Goal: Transaction & Acquisition: Purchase product/service

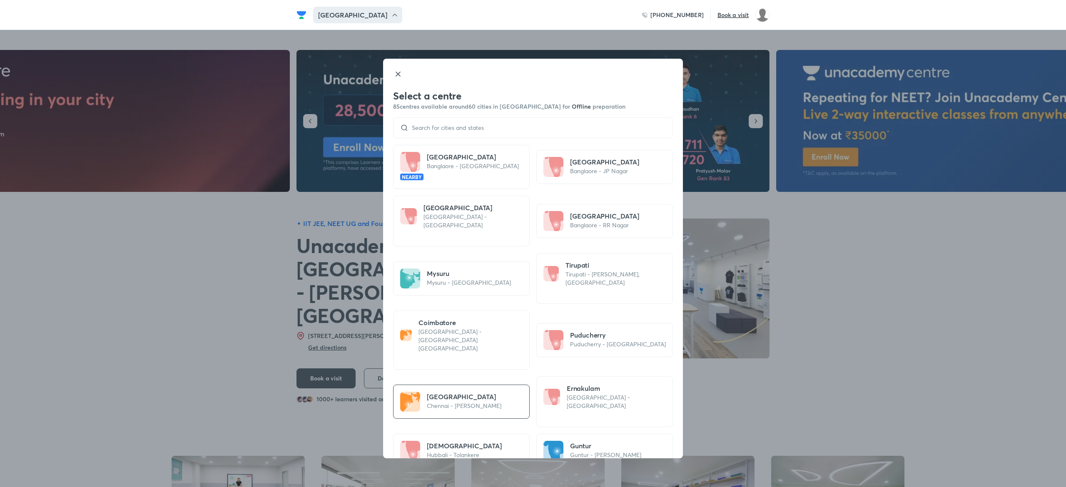
click at [469, 132] on div at bounding box center [533, 127] width 280 height 21
click at [466, 130] on input at bounding box center [537, 128] width 257 height 7
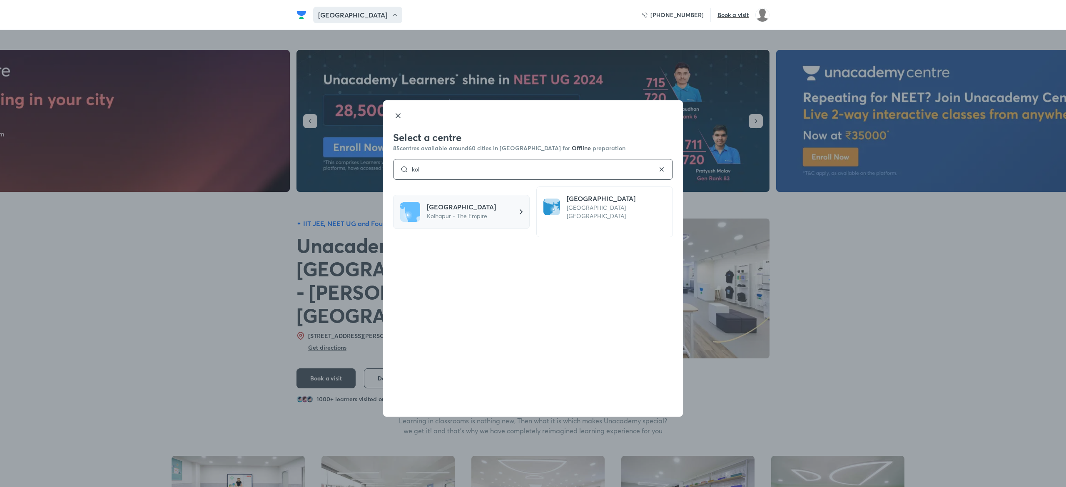
type input "kol"
click at [459, 212] on p "Kolhapur - The Empire" at bounding box center [461, 216] width 69 height 8
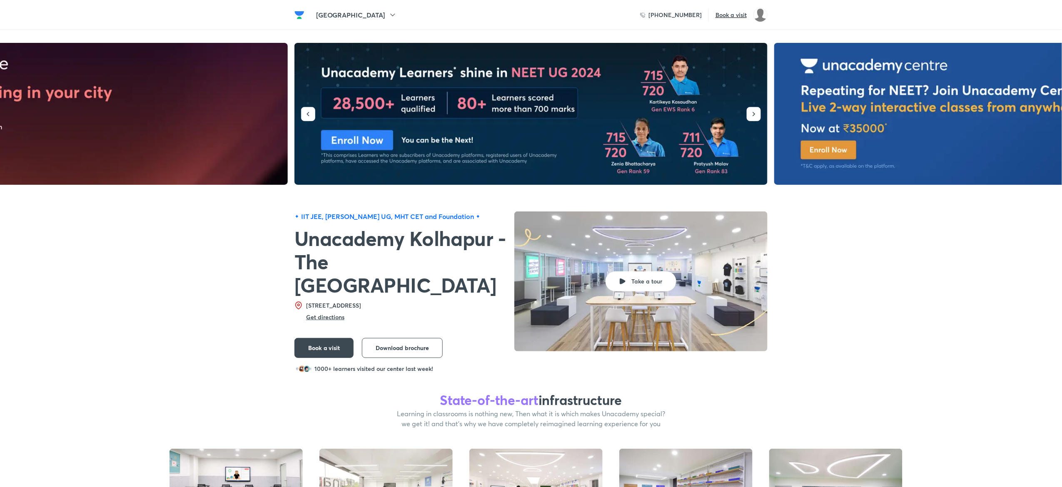
scroll to position [6, 0]
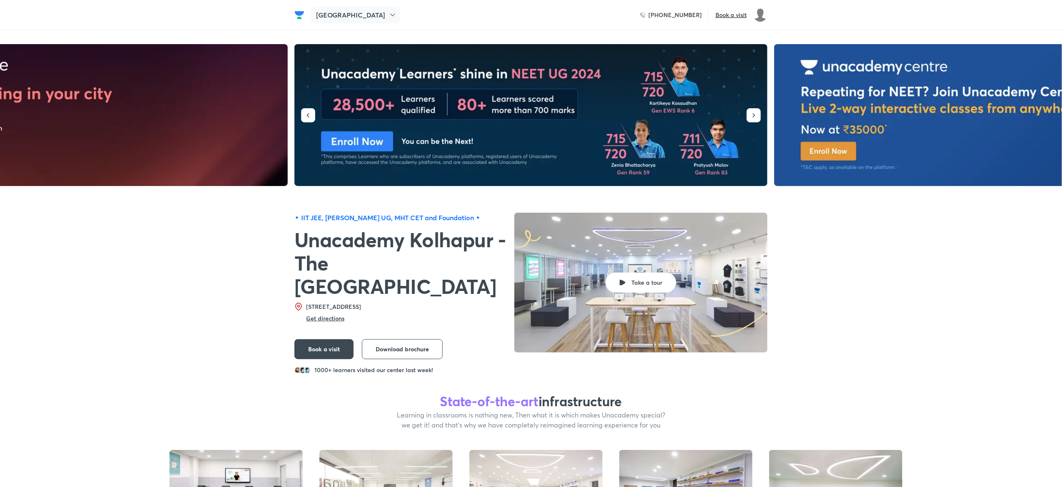
click at [337, 21] on div "Kolhapur" at bounding box center [355, 15] width 89 height 17
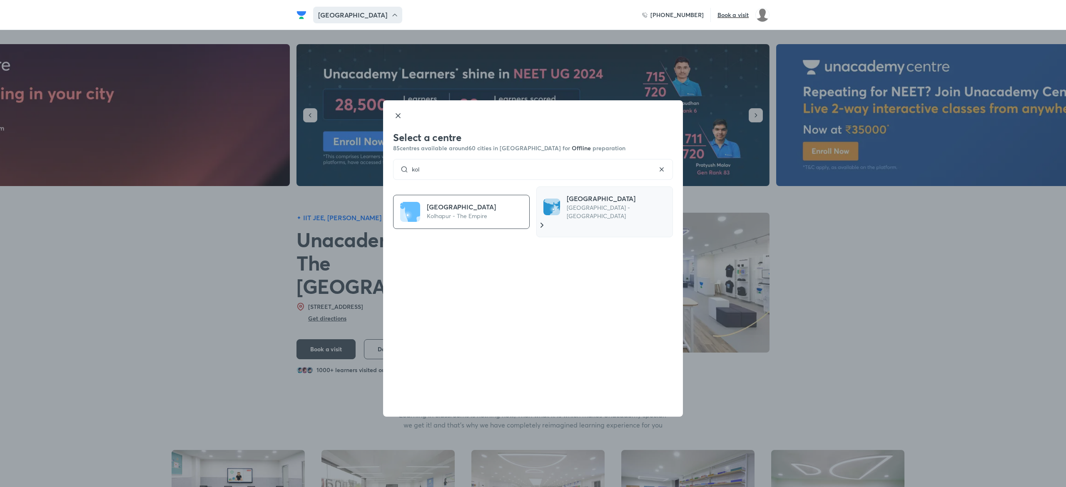
click at [584, 203] on h5 "Kolkata" at bounding box center [618, 199] width 102 height 10
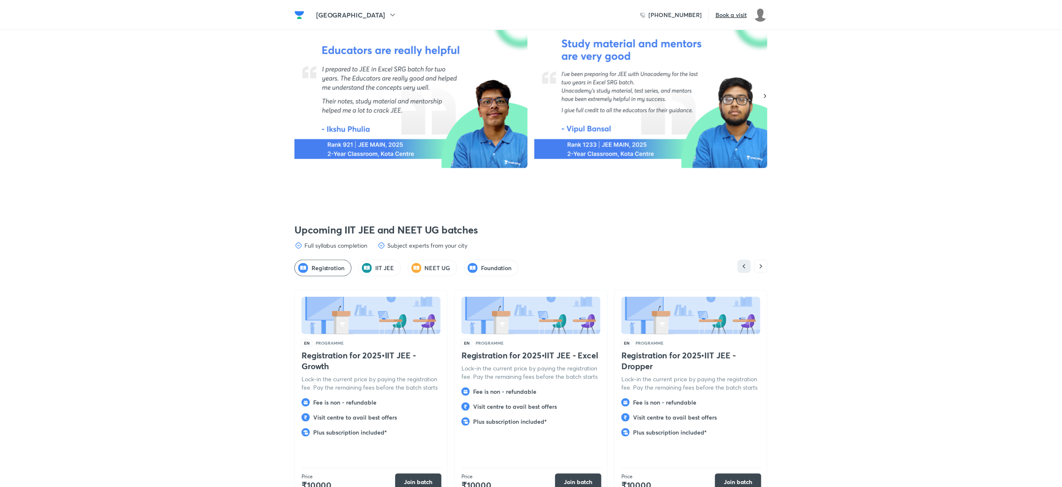
scroll to position [1832, 0]
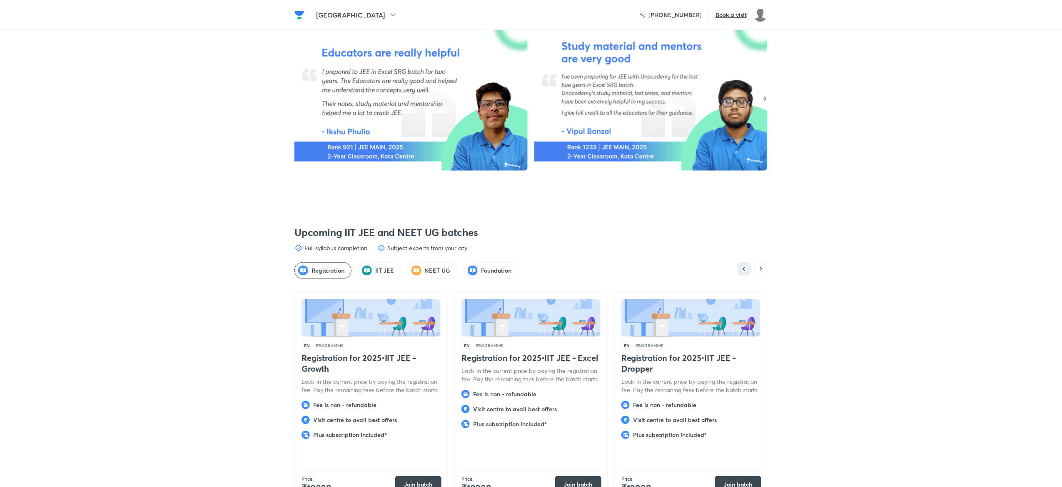
click at [380, 267] on h5 "IIT JEE" at bounding box center [384, 271] width 19 height 8
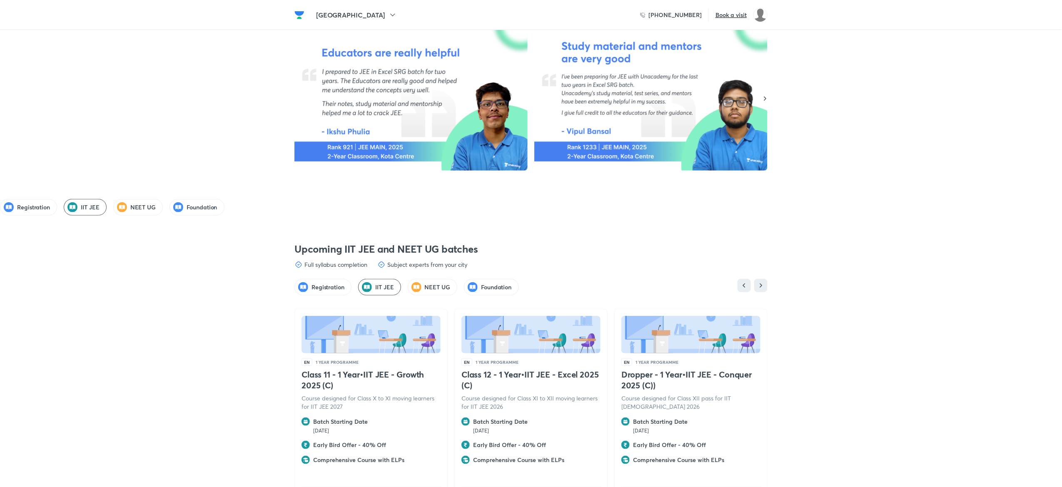
scroll to position [2144, 0]
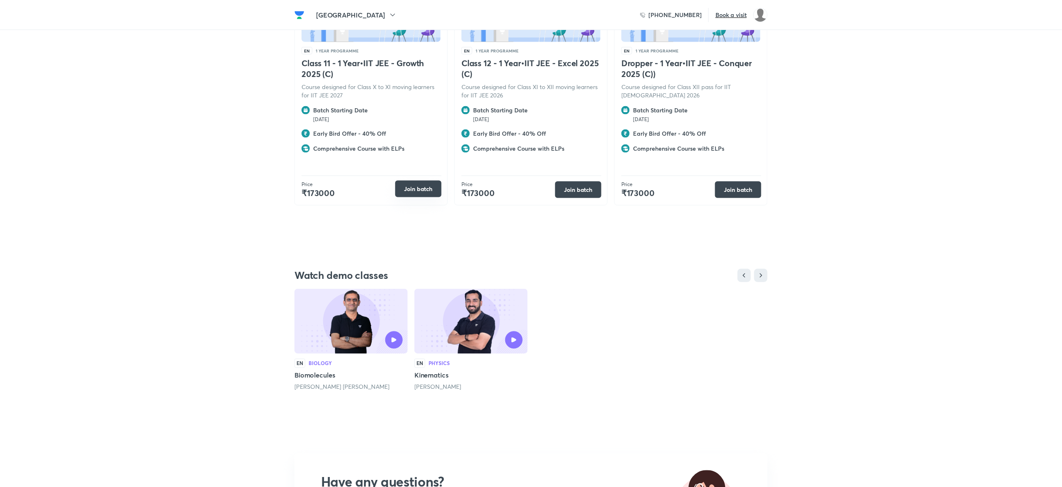
click at [417, 181] on button "Join batch" at bounding box center [418, 189] width 46 height 17
